Goal: Book appointment/travel/reservation

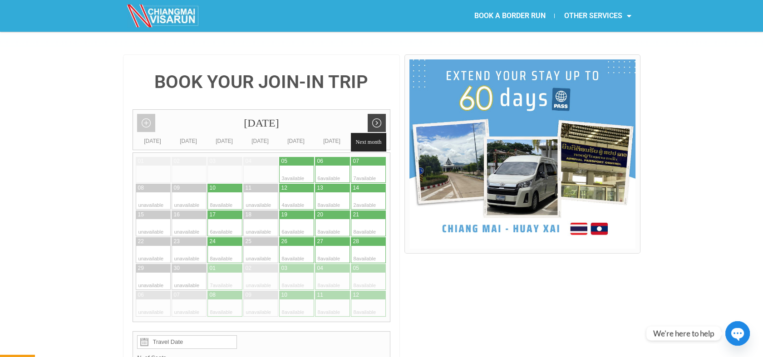
click at [381, 114] on link "Next month" at bounding box center [377, 123] width 18 height 18
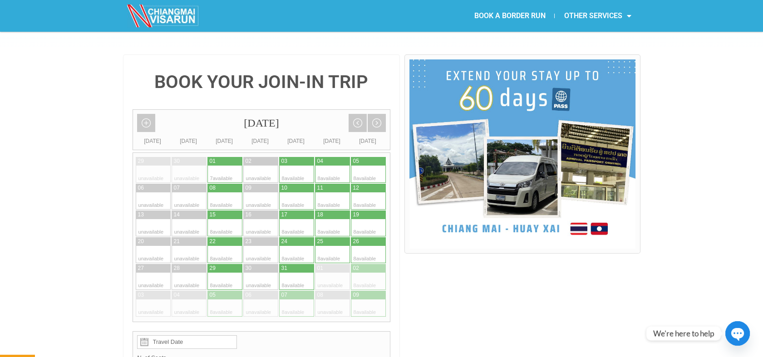
click at [236, 166] on div at bounding box center [234, 174] width 18 height 17
type input "[DATE]"
radio input "true"
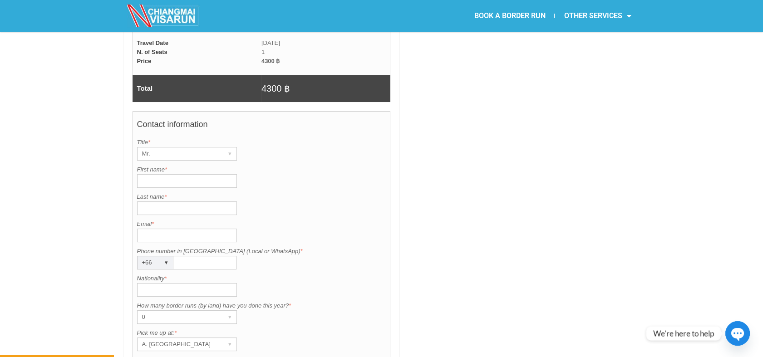
scroll to position [639, 0]
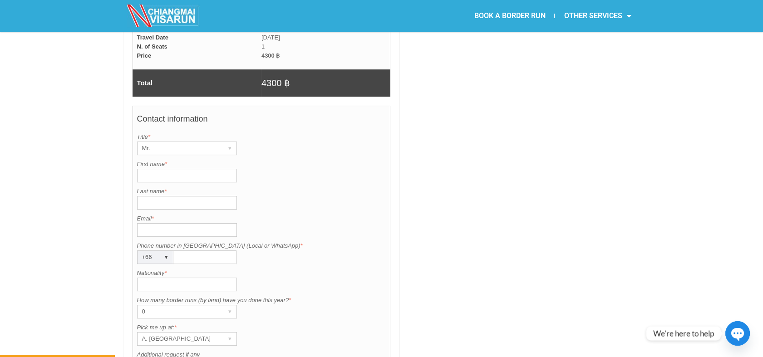
click at [146, 169] on input "First name *" at bounding box center [187, 176] width 100 height 14
type input "[PERSON_NAME]"
type input "[EMAIL_ADDRESS][DOMAIN_NAME]"
type input "0948588772"
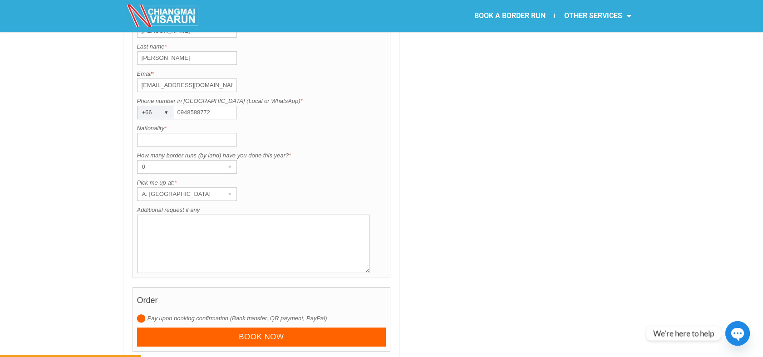
scroll to position [801, 0]
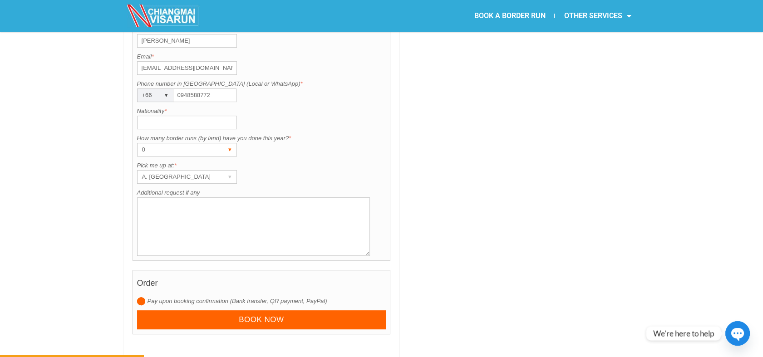
click at [224, 143] on div "▾" at bounding box center [230, 149] width 13 height 13
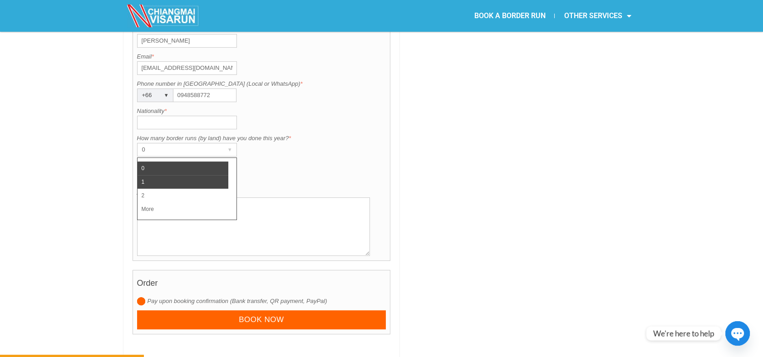
click at [196, 175] on li "1" at bounding box center [183, 182] width 91 height 14
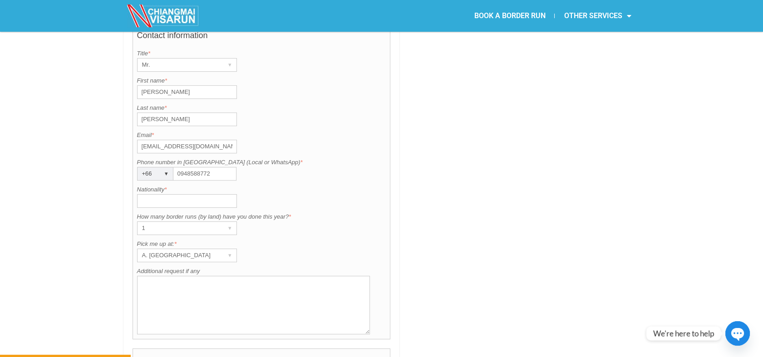
scroll to position [717, 0]
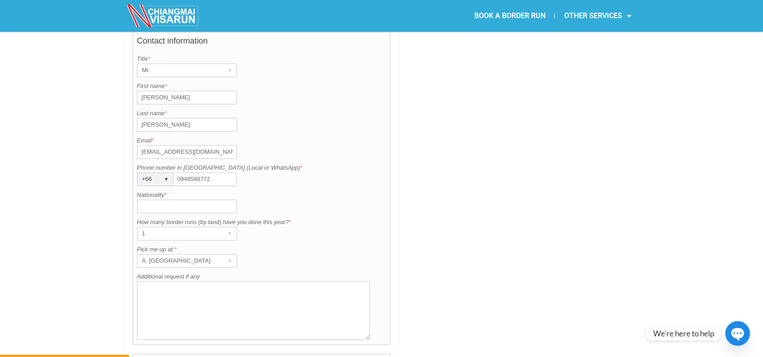
click at [167, 200] on input "Nationality *" at bounding box center [187, 207] width 100 height 14
type input "[DEMOGRAPHIC_DATA]"
click at [208, 255] on div "A. [GEOGRAPHIC_DATA]" at bounding box center [179, 261] width 82 height 13
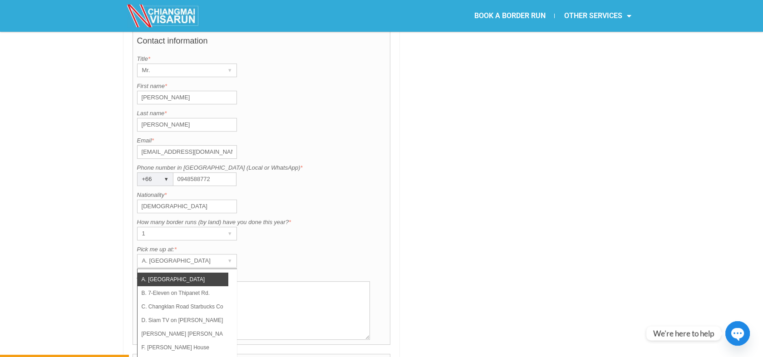
click at [214, 273] on li "A. [GEOGRAPHIC_DATA]" at bounding box center [183, 280] width 91 height 14
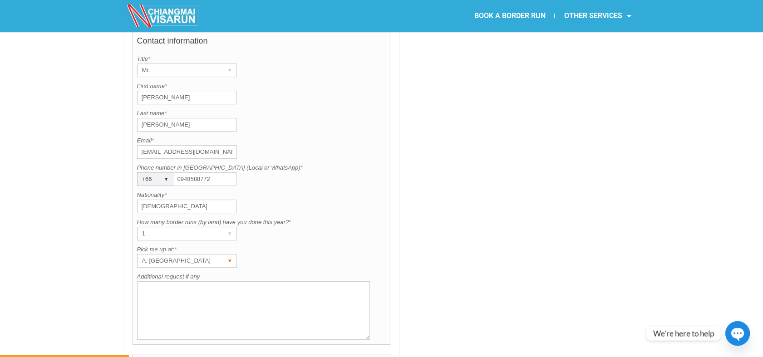
click at [217, 255] on div "A. [GEOGRAPHIC_DATA]" at bounding box center [179, 261] width 82 height 13
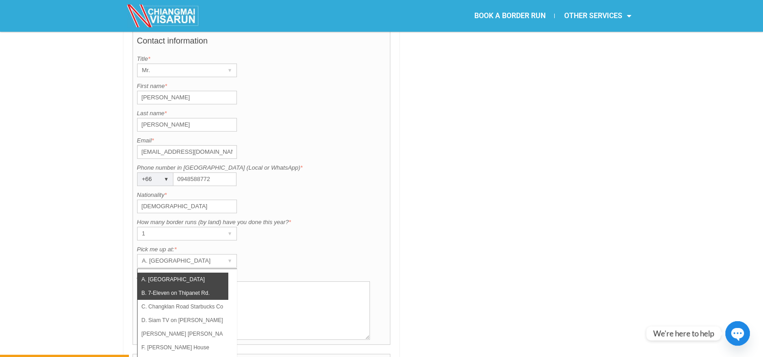
click at [205, 286] on li "B. 7-Eleven on Thipanet Rd." at bounding box center [183, 293] width 91 height 14
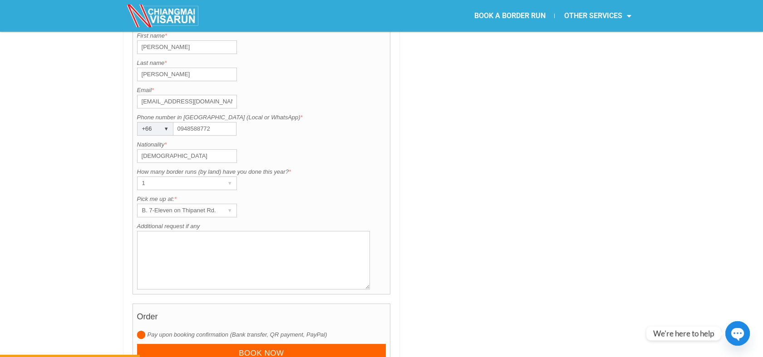
scroll to position [779, 0]
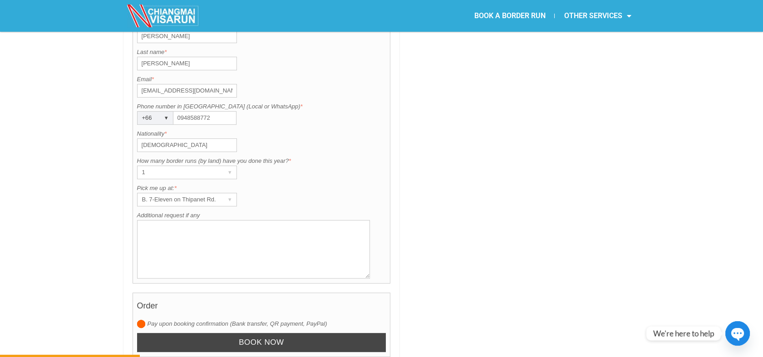
click at [305, 333] on input "Book now" at bounding box center [261, 343] width 249 height 20
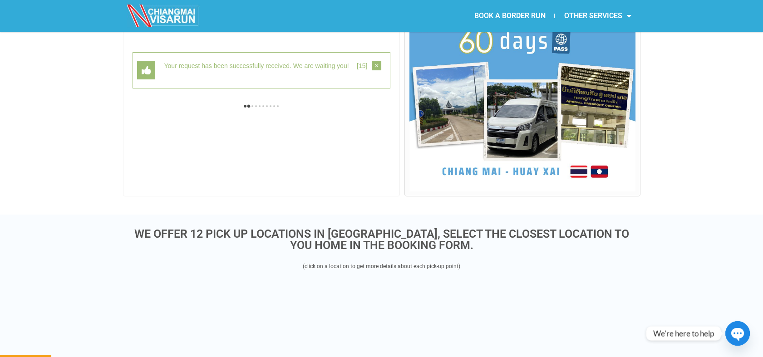
scroll to position [235, 0]
